Goal: Transaction & Acquisition: Purchase product/service

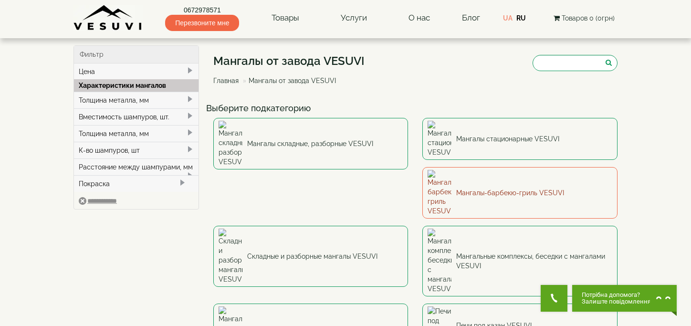
click at [422, 169] on link "Мангалы-барбекю-гриль VESUVI" at bounding box center [519, 193] width 195 height 52
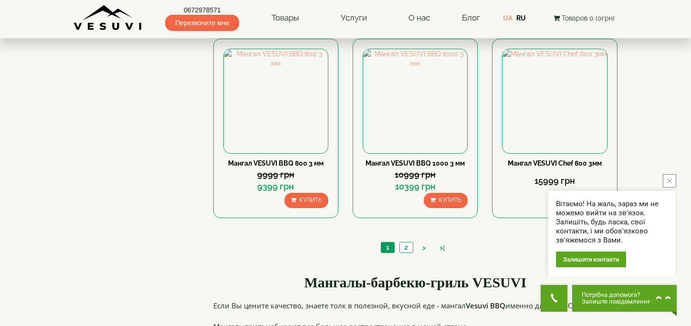
scroll to position [907, 0]
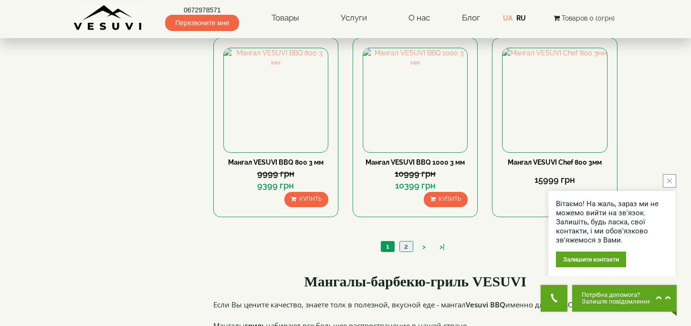
click at [407, 246] on link "2" at bounding box center [406, 247] width 13 height 10
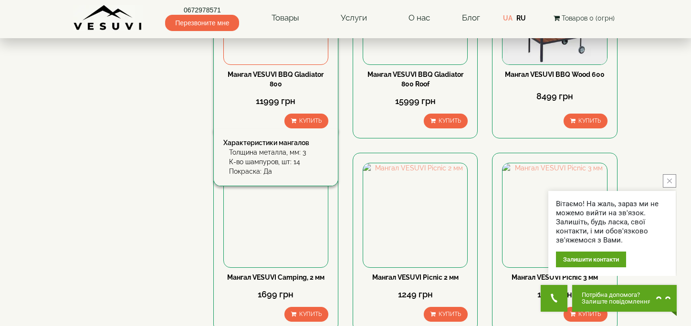
scroll to position [1241, 0]
